Goal: Task Accomplishment & Management: Use online tool/utility

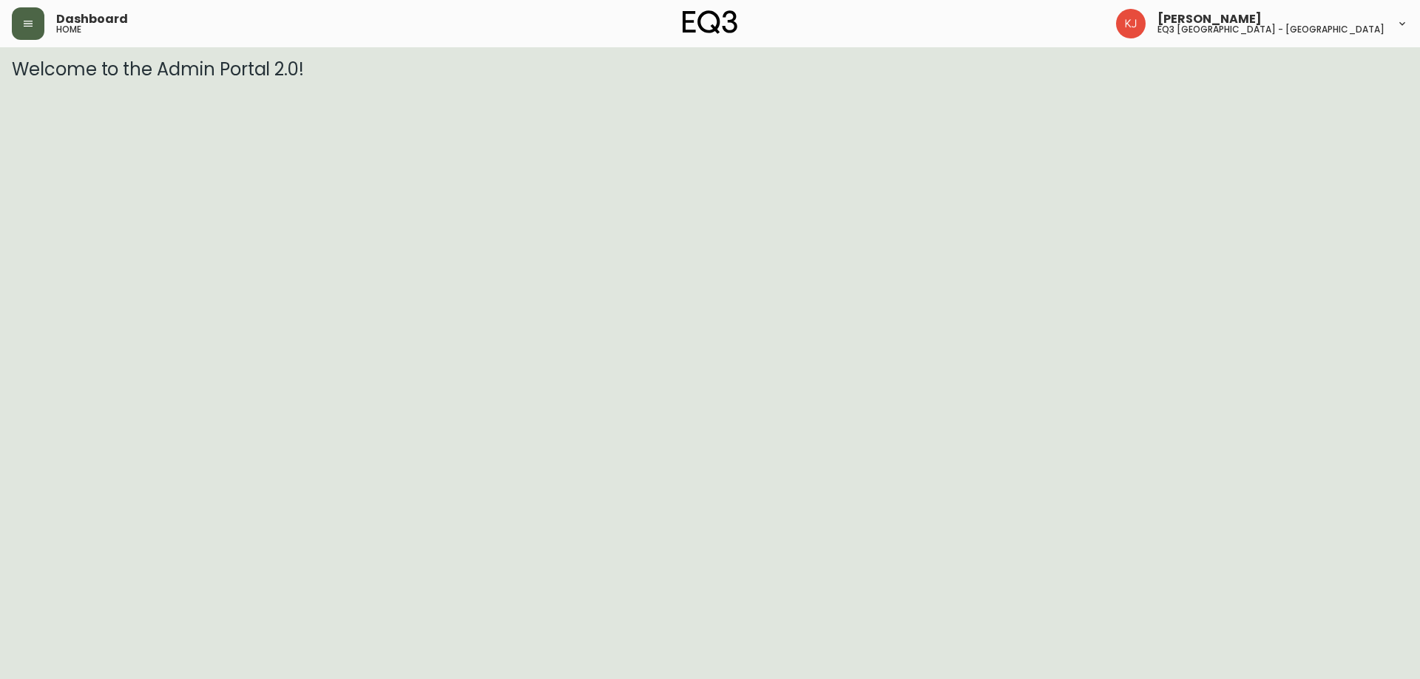
click at [33, 24] on icon "button" at bounding box center [28, 24] width 12 height 12
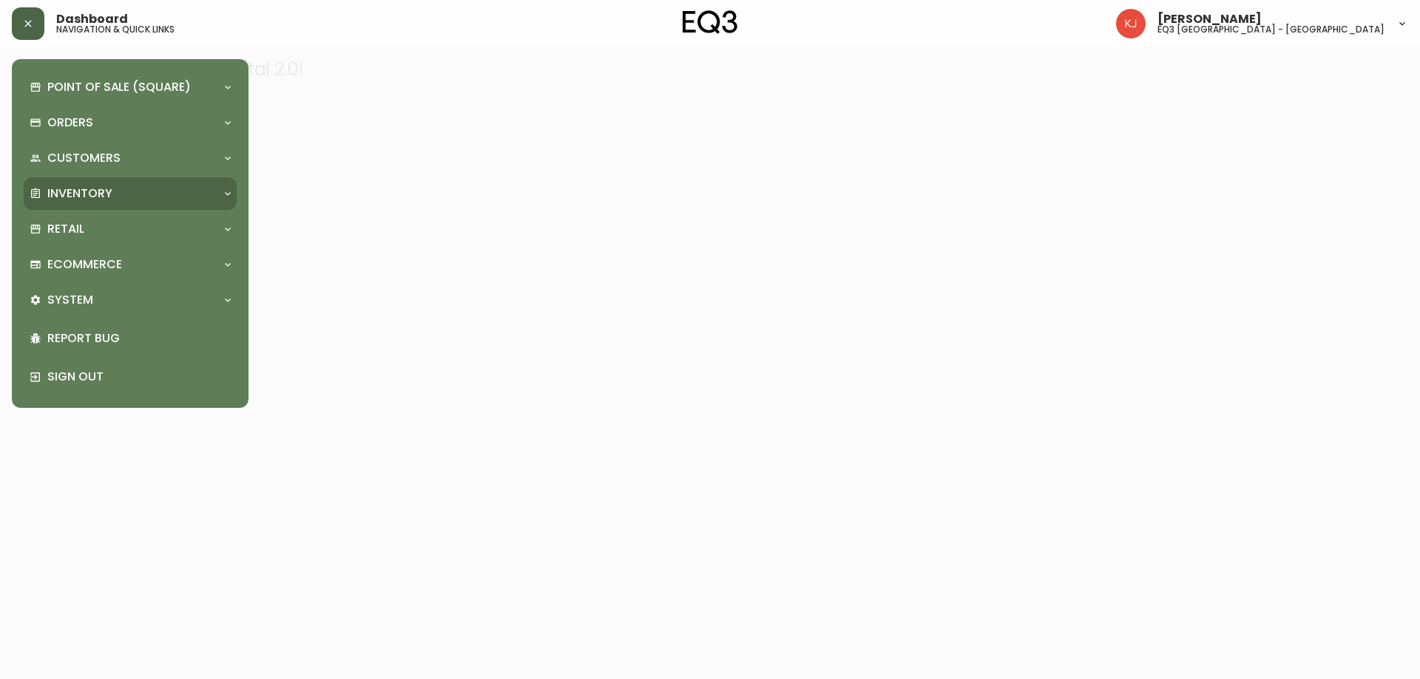
click at [78, 192] on p "Inventory" at bounding box center [79, 194] width 65 height 16
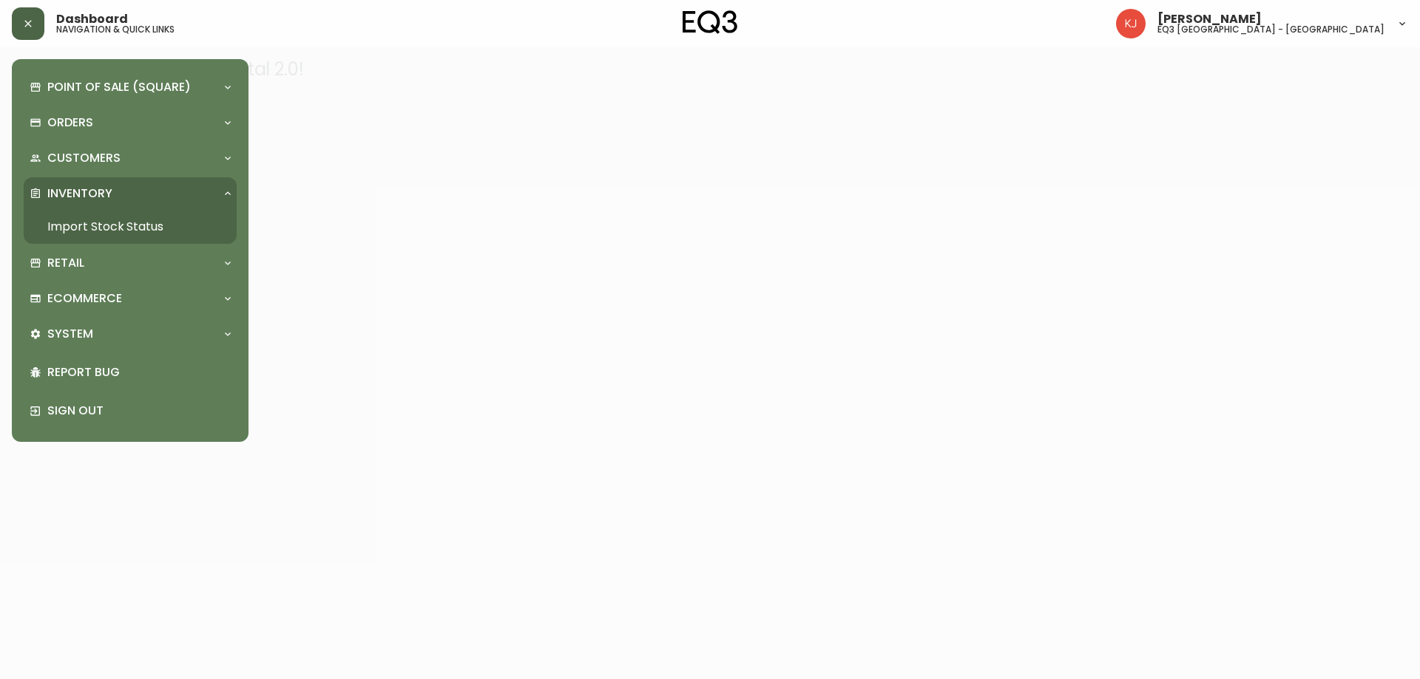
click at [128, 224] on link "Import Stock Status" at bounding box center [130, 227] width 213 height 34
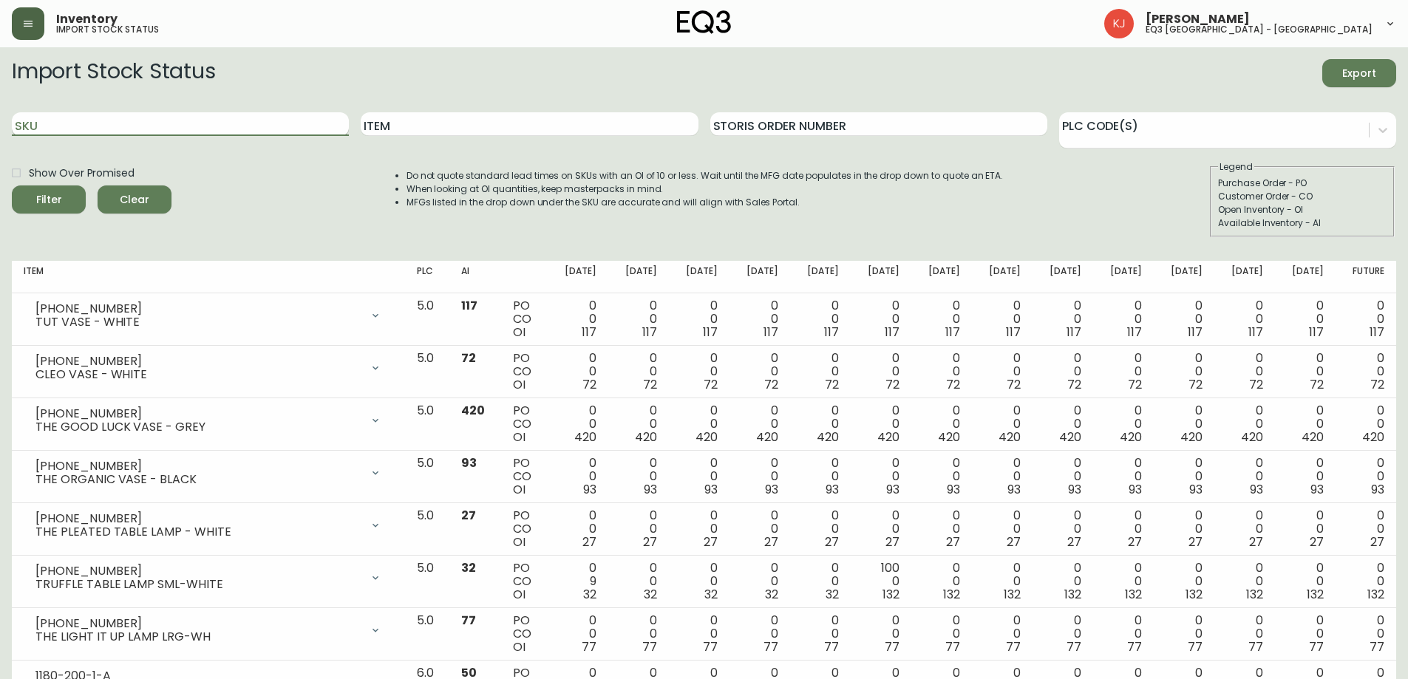
click at [211, 126] on input "SKU" at bounding box center [180, 124] width 337 height 24
type input "ISLA"
click at [12, 186] on button "Filter" at bounding box center [49, 200] width 74 height 28
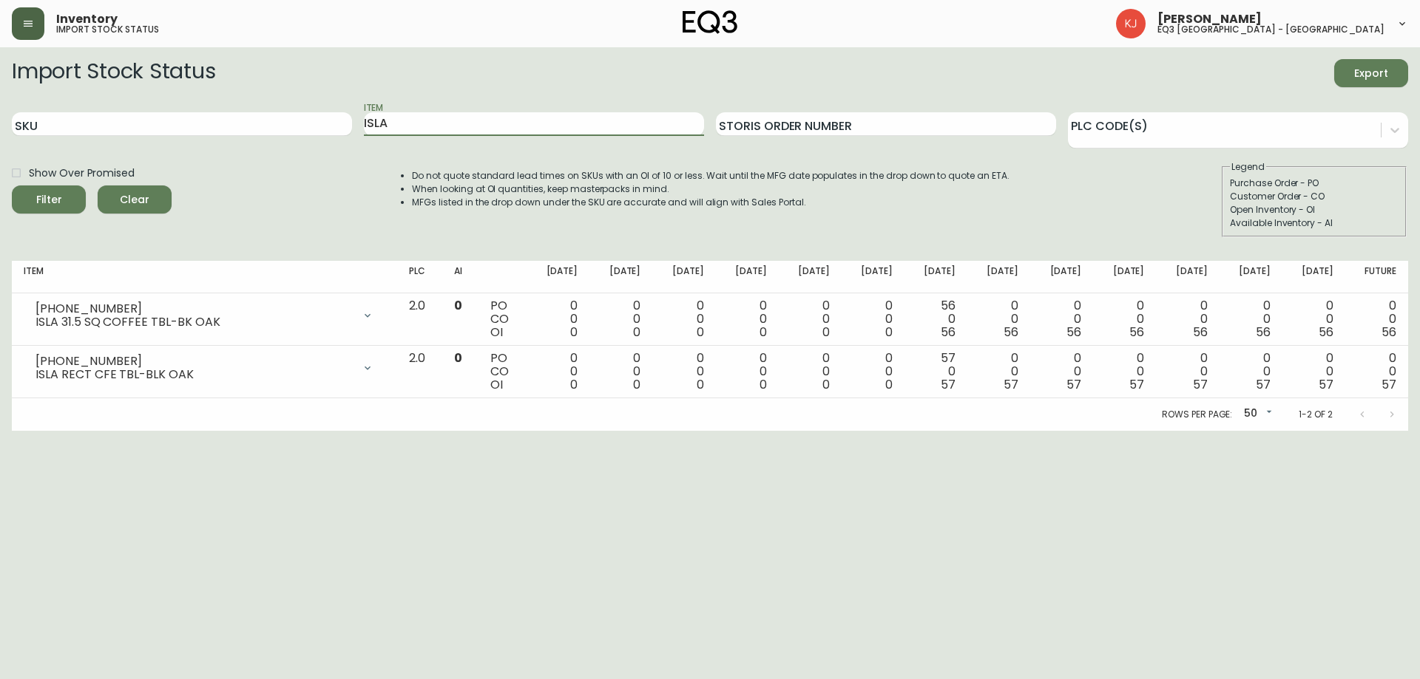
drag, startPoint x: 322, startPoint y: 115, endPoint x: 199, endPoint y: 96, distance: 124.2
click at [199, 96] on form "Import Stock Status Export SKU Item ISLA Storis Order Number PLC Code(s) Show O…" at bounding box center [710, 148] width 1396 height 178
click at [12, 186] on button "Filter" at bounding box center [49, 200] width 74 height 28
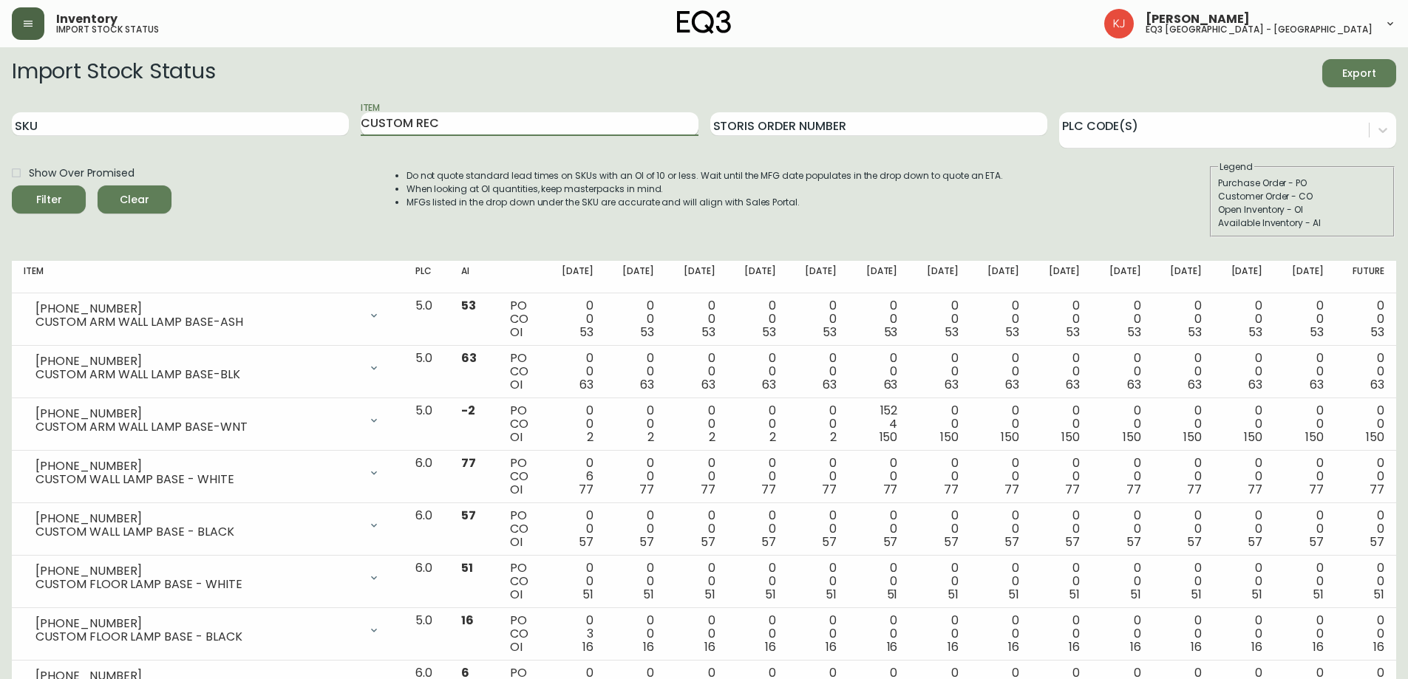
click at [12, 186] on button "Filter" at bounding box center [49, 200] width 74 height 28
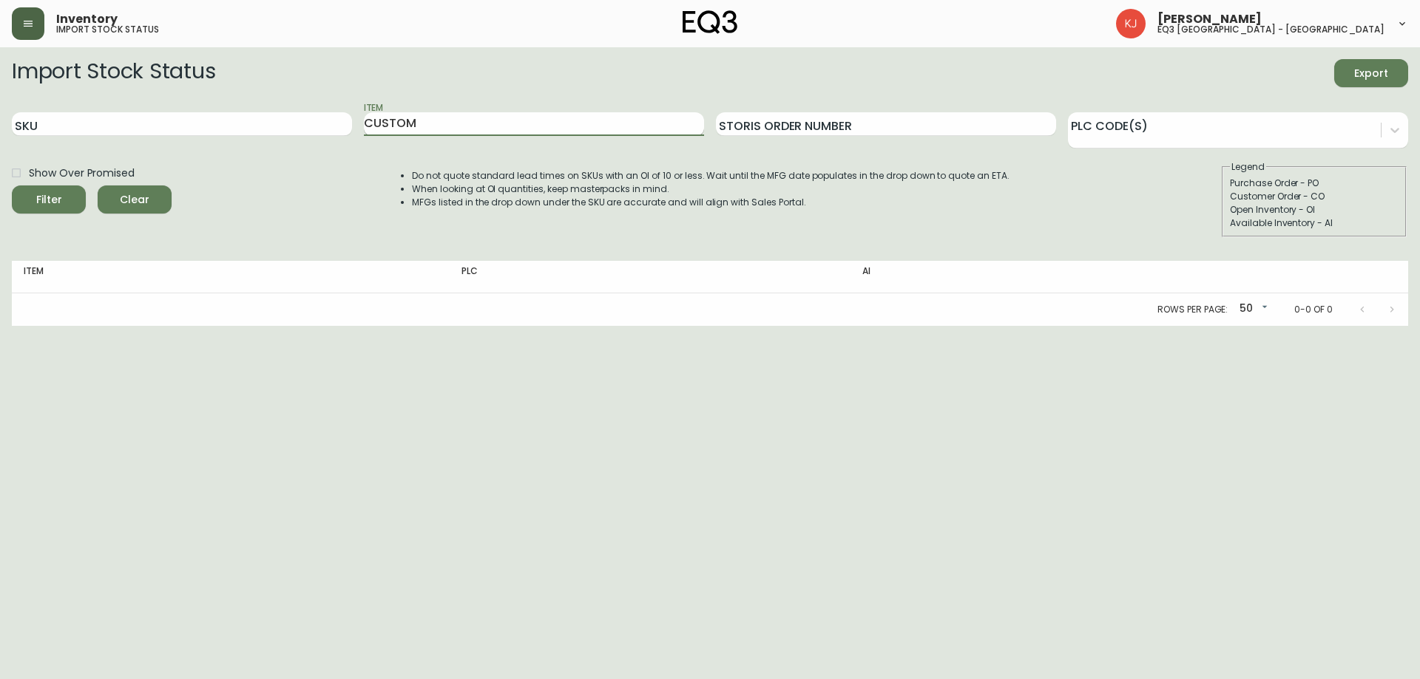
type input "CUSTOM"
click at [12, 186] on button "Filter" at bounding box center [49, 200] width 74 height 28
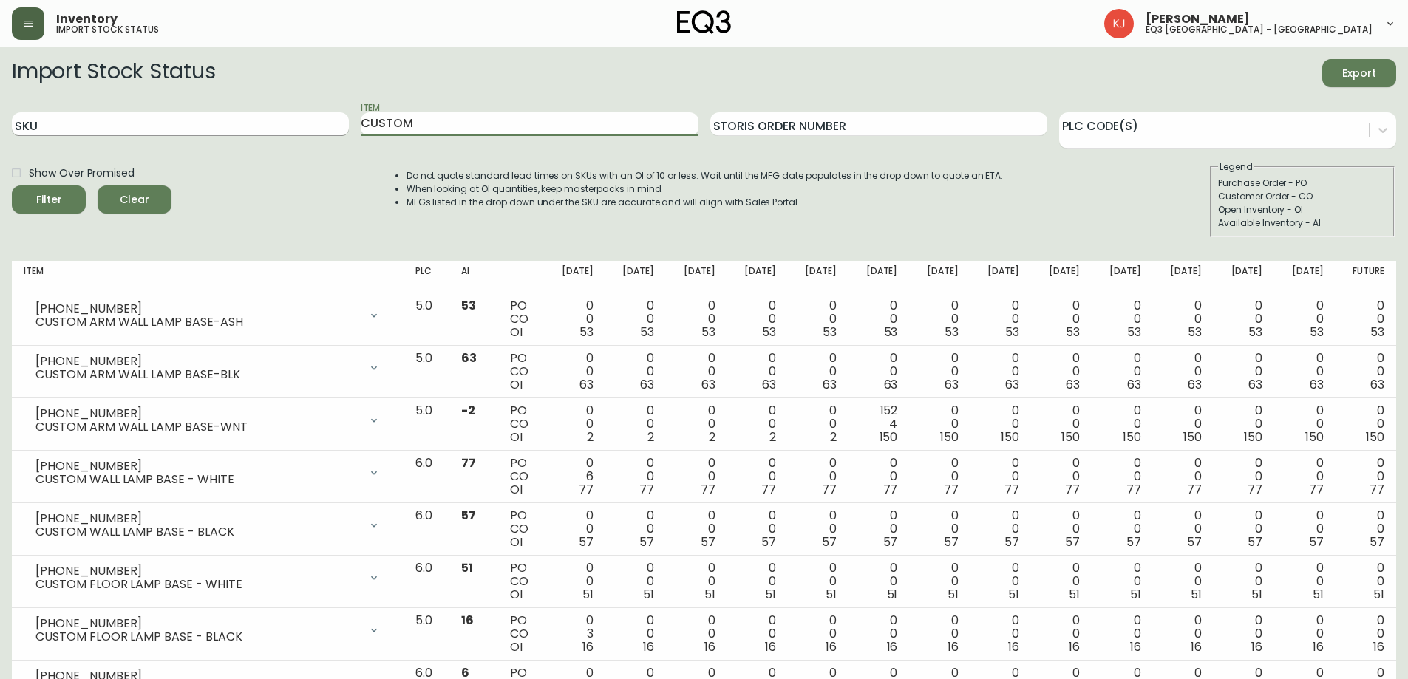
click at [285, 115] on input "SKU" at bounding box center [180, 124] width 337 height 24
type input "70"
click at [12, 186] on button "Filter" at bounding box center [49, 200] width 74 height 28
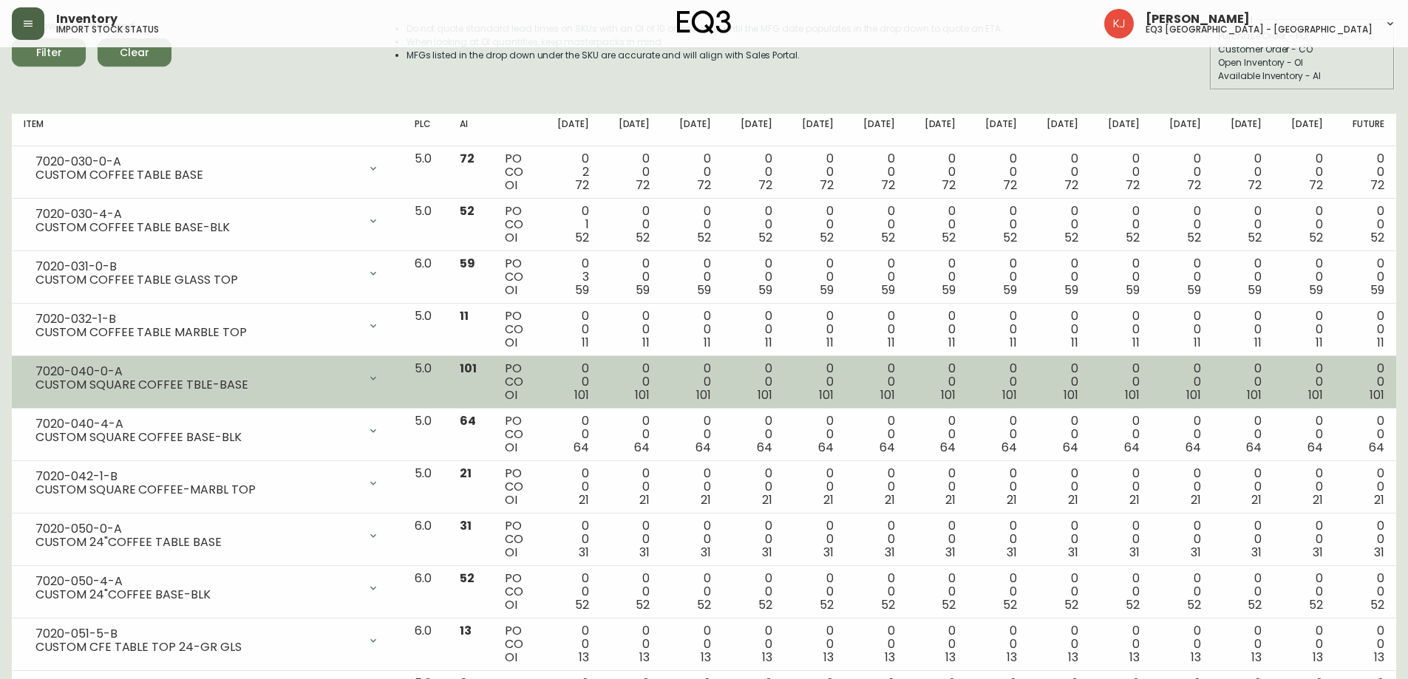
scroll to position [148, 0]
